Goal: Transaction & Acquisition: Purchase product/service

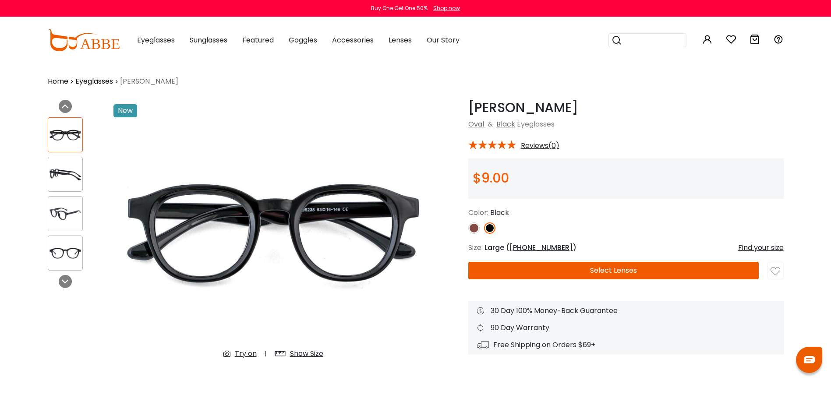
click at [470, 232] on img at bounding box center [473, 228] width 11 height 11
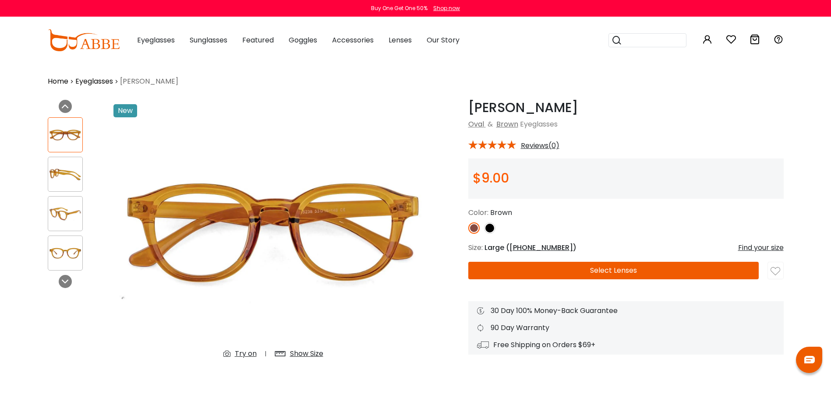
click at [488, 231] on img at bounding box center [489, 228] width 11 height 11
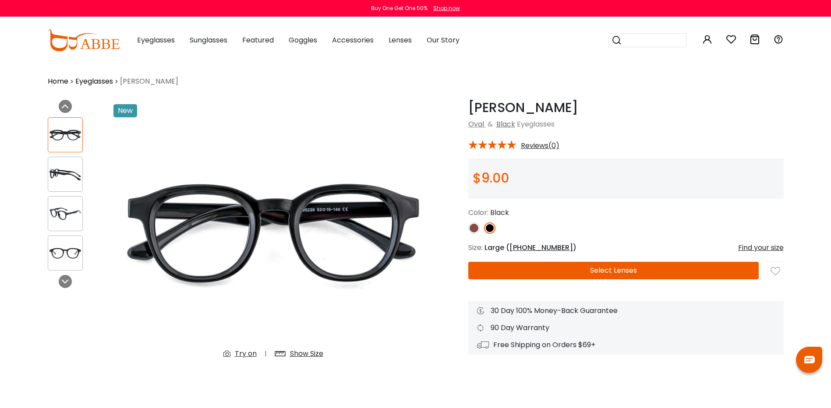
click at [65, 177] on img at bounding box center [65, 174] width 34 height 17
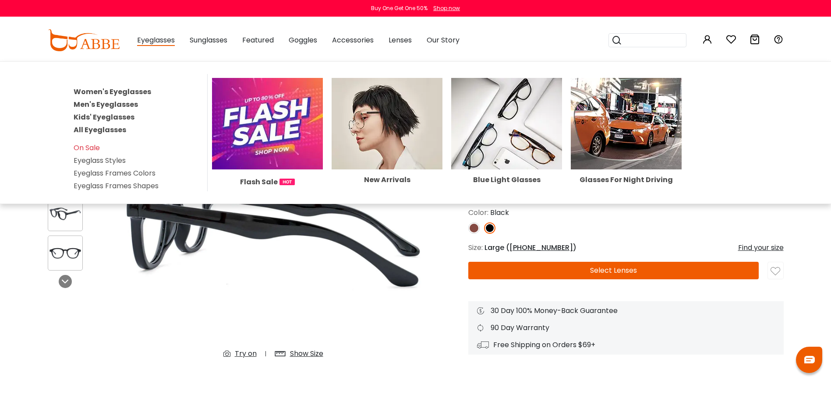
click at [97, 100] on link "Men's Eyeglasses" at bounding box center [106, 104] width 64 height 10
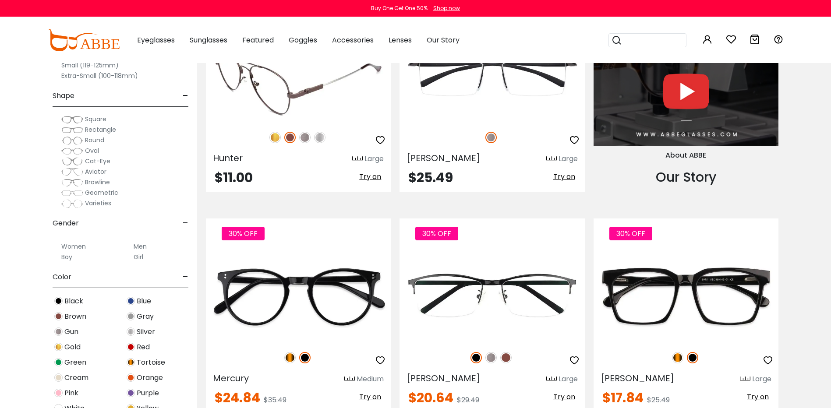
scroll to position [964, 0]
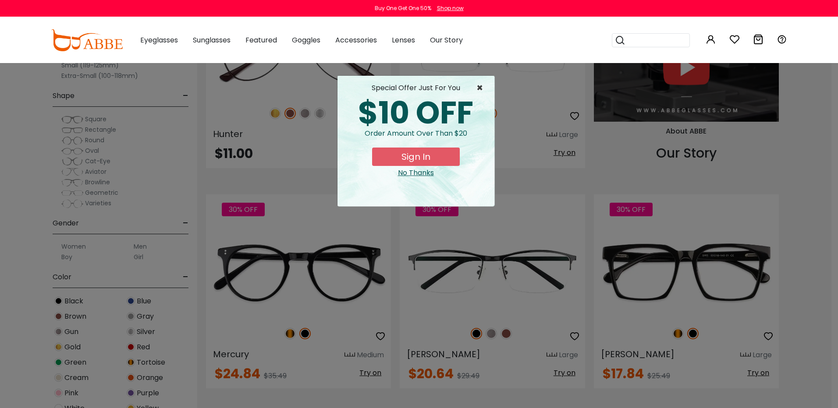
click at [479, 86] on span "×" at bounding box center [481, 88] width 11 height 11
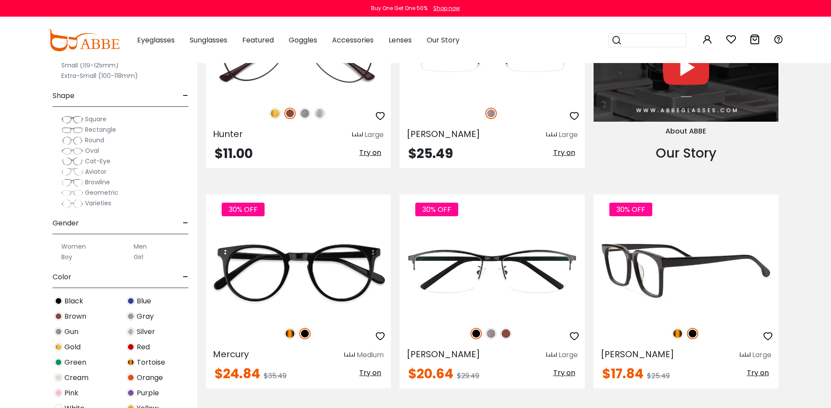
click at [677, 333] on img at bounding box center [677, 333] width 11 height 11
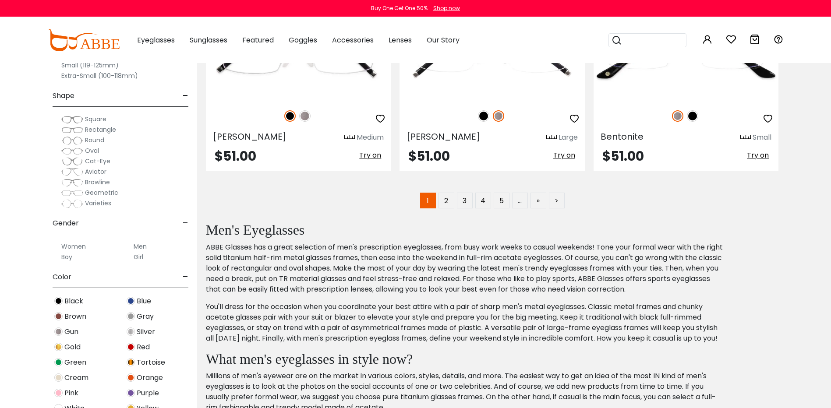
scroll to position [4513, 0]
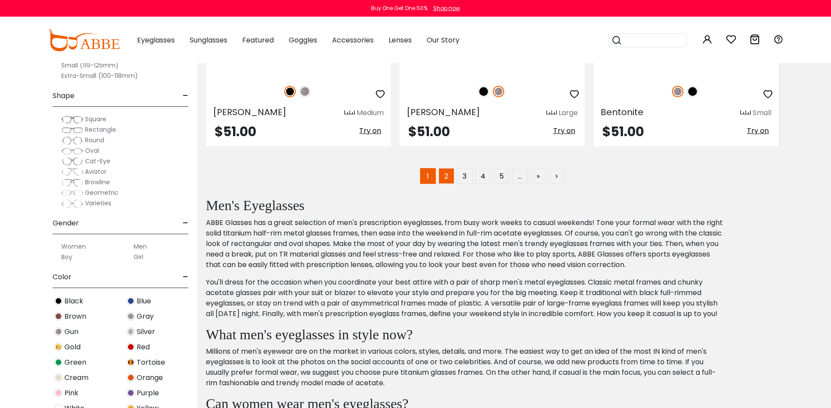
click at [450, 173] on link "2" at bounding box center [447, 176] width 16 height 16
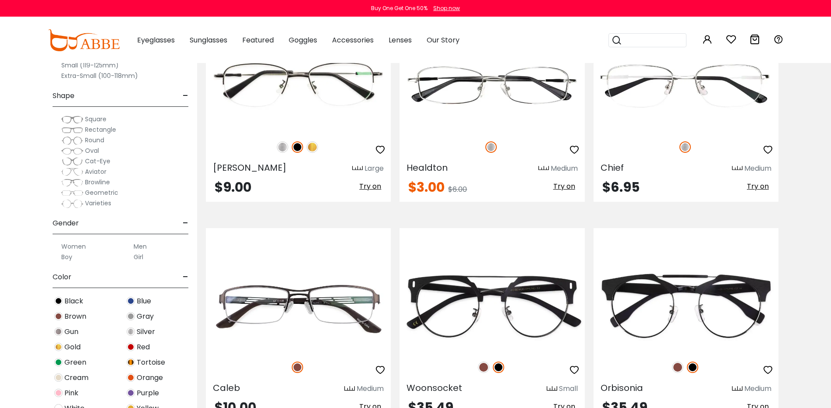
scroll to position [1577, 0]
